Goal: Information Seeking & Learning: Learn about a topic

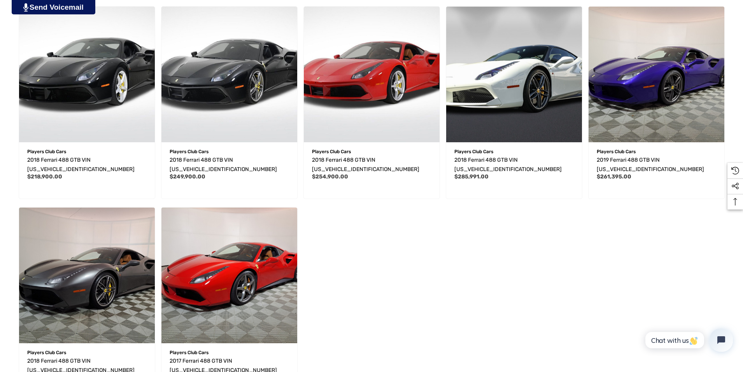
scroll to position [233, 0]
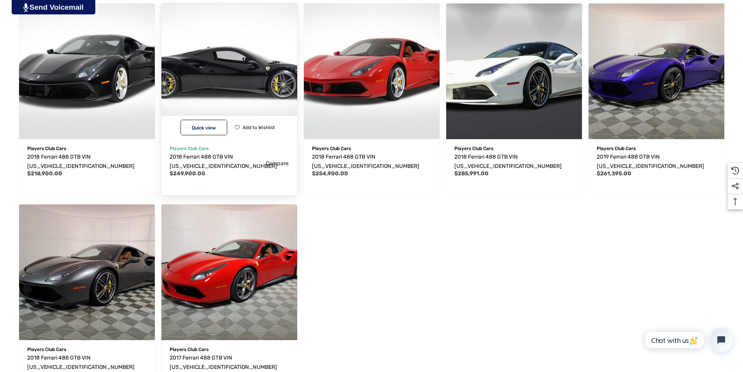
click at [246, 75] on img "2018 Ferrari 488 GTB VIN ZFF79ALA7J0236033,$249,900.00\a" at bounding box center [228, 70] width 149 height 149
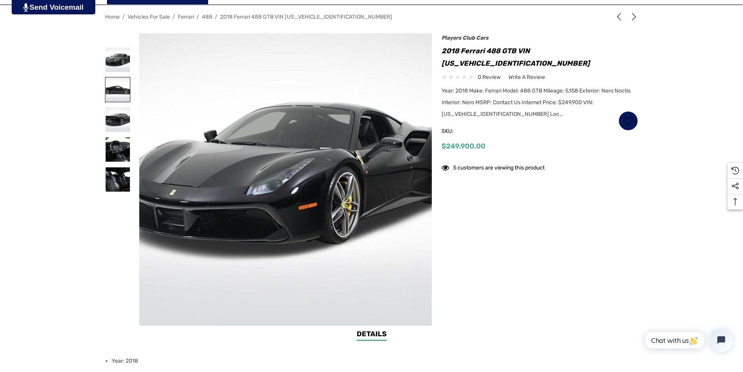
click at [116, 89] on img at bounding box center [117, 89] width 25 height 25
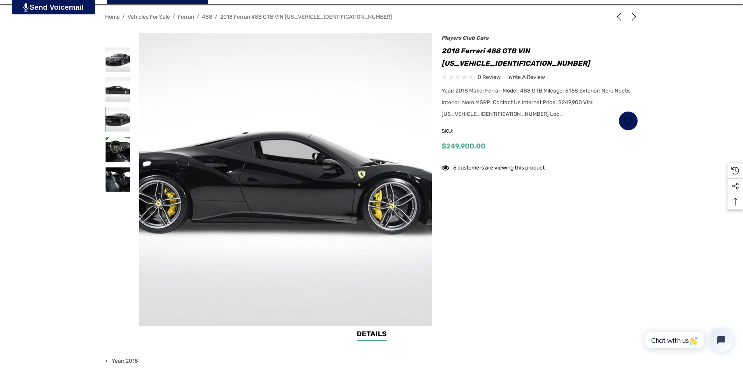
click at [114, 119] on img at bounding box center [117, 119] width 25 height 25
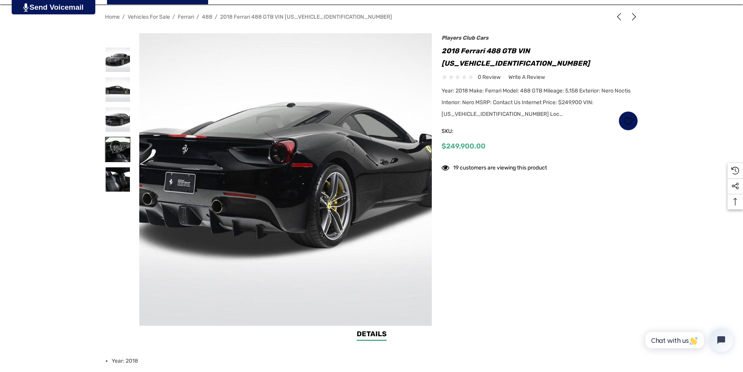
click at [117, 147] on img at bounding box center [117, 149] width 25 height 25
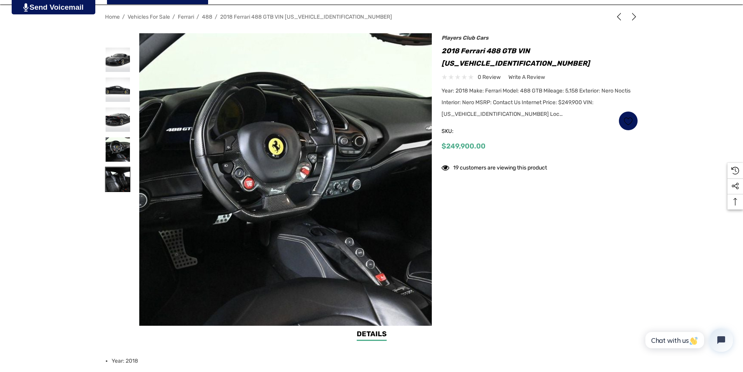
click at [118, 179] on img at bounding box center [117, 179] width 25 height 25
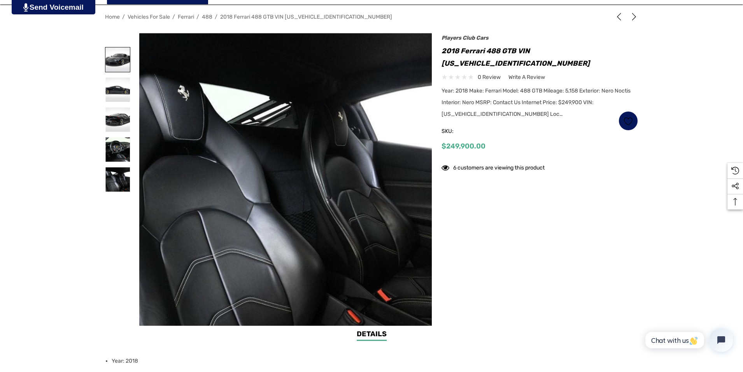
click at [124, 57] on img at bounding box center [117, 59] width 25 height 25
